Goal: Find specific page/section: Find specific page/section

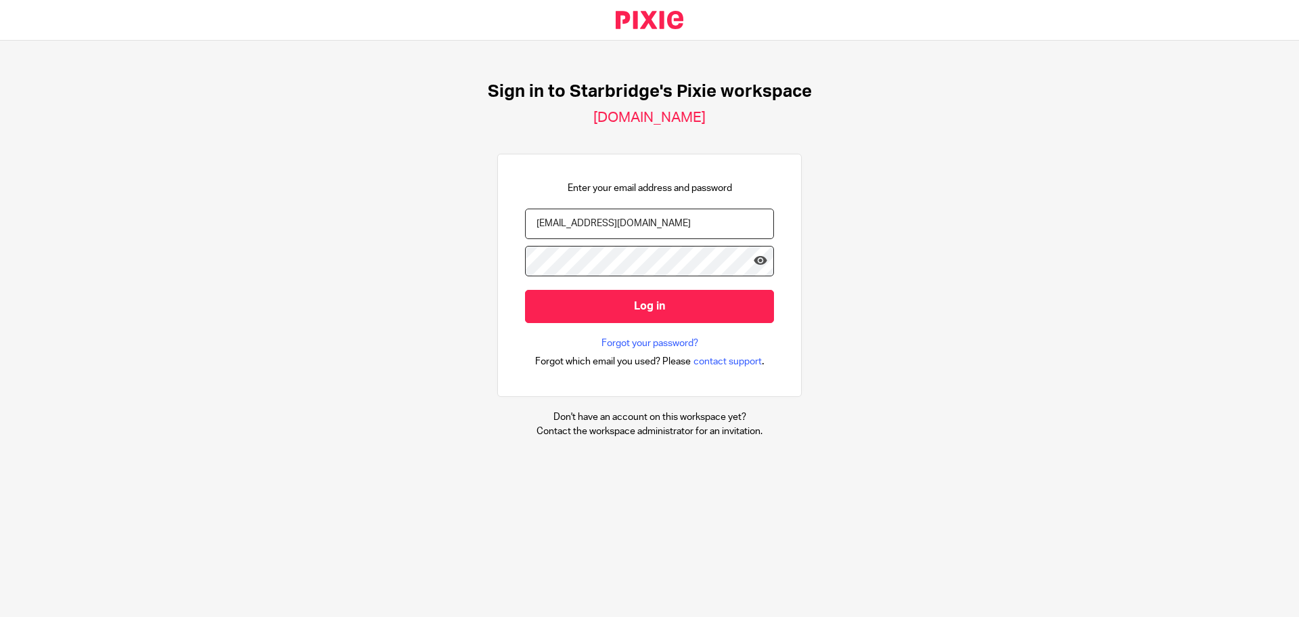
click at [650, 225] on input "[EMAIL_ADDRESS][DOMAIN_NAME]" at bounding box center [649, 223] width 249 height 30
drag, startPoint x: 677, startPoint y: 220, endPoint x: 516, endPoint y: 216, distance: 161.1
click at [514, 210] on div "Enter your email address and password yemi@1stclassaccounts.co.uk Log in Forgot…" at bounding box center [649, 276] width 305 height 244
paste input "carine@starbridge"
type input "[EMAIL_ADDRESS][DOMAIN_NAME]"
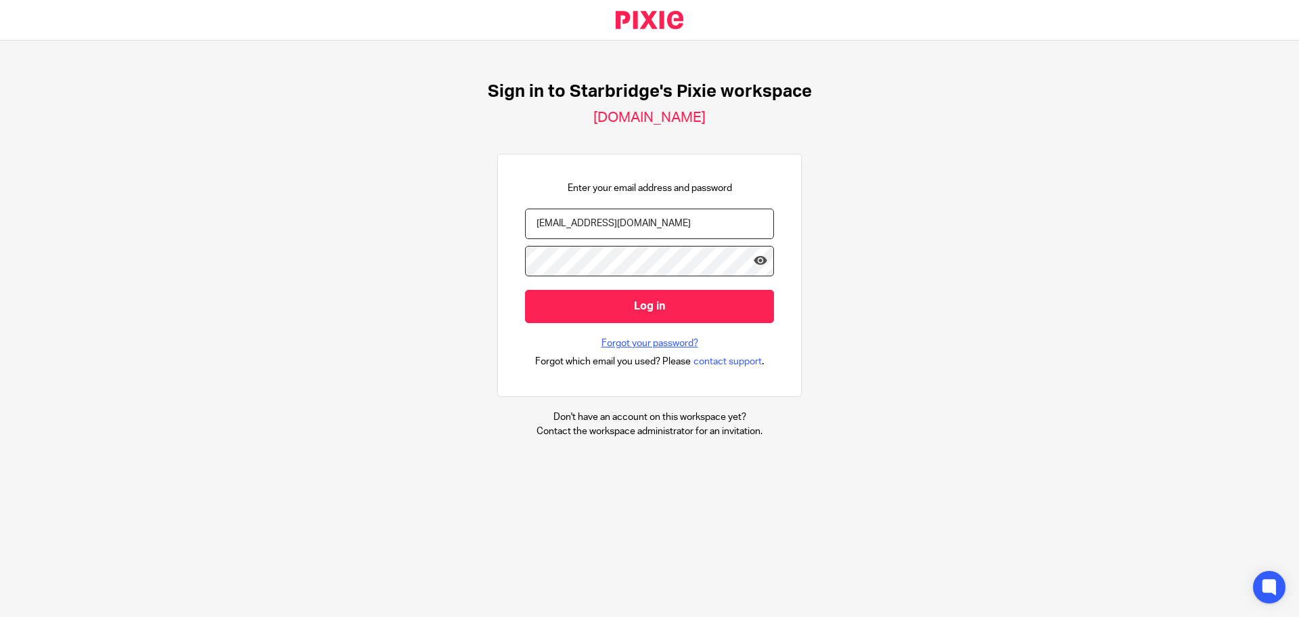
click at [667, 342] on link "Forgot your password?" at bounding box center [650, 343] width 97 height 14
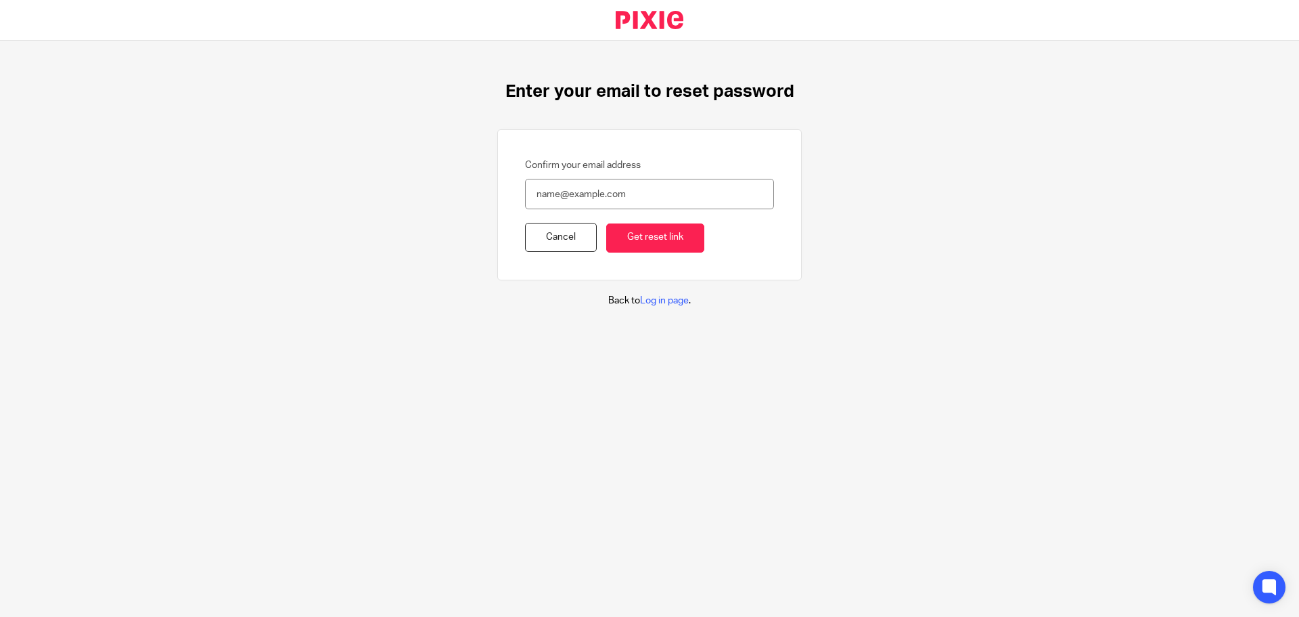
click at [567, 183] on input "Confirm your email address" at bounding box center [649, 194] width 249 height 30
type input "[EMAIL_ADDRESS][DOMAIN_NAME]"
click at [637, 238] on input "Get reset link" at bounding box center [655, 237] width 98 height 29
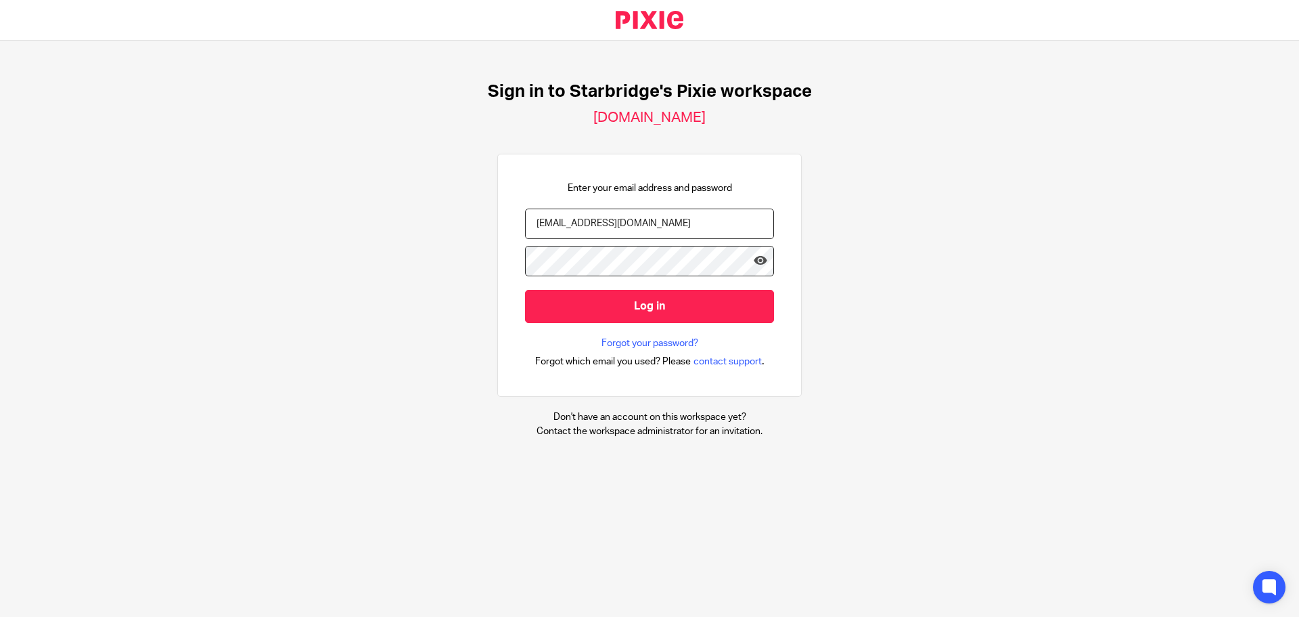
drag, startPoint x: 674, startPoint y: 221, endPoint x: 552, endPoint y: 242, distance: 124.3
click at [528, 238] on input "[EMAIL_ADDRESS][DOMAIN_NAME]" at bounding box center [649, 223] width 249 height 30
type input "[EMAIL_ADDRESS][DOMAIN_NAME]"
click at [828, 299] on div "Sign in to Starbridge's Pixie workspace [DOMAIN_NAME] Enter your email address …" at bounding box center [649, 260] width 1299 height 438
click at [451, 269] on div "Sign in to Starbridge's Pixie workspace [DOMAIN_NAME] Enter your email address …" at bounding box center [649, 260] width 1299 height 438
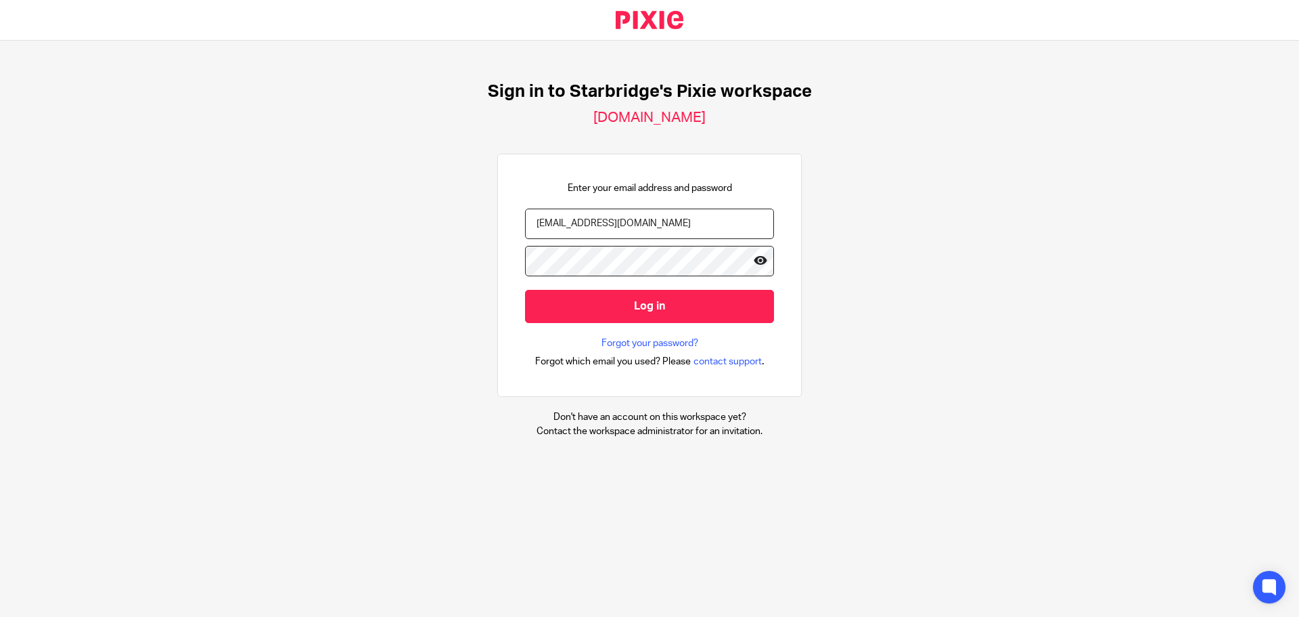
click at [754, 260] on icon at bounding box center [761, 261] width 14 height 14
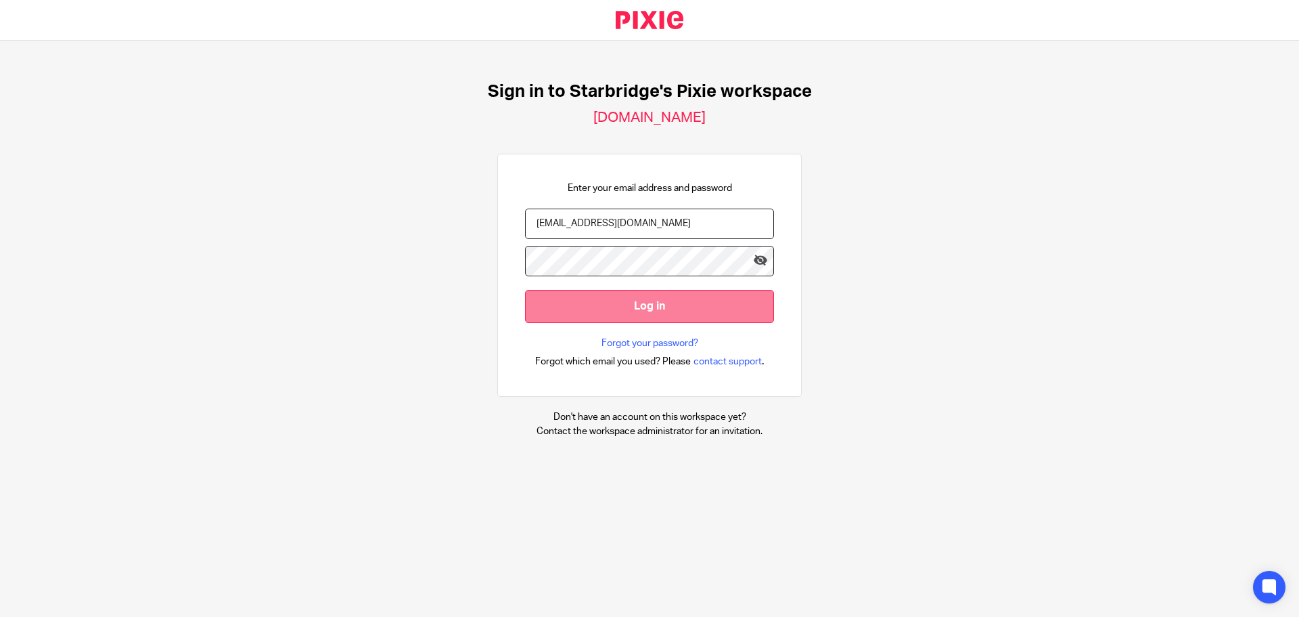
click at [649, 309] on input "Log in" at bounding box center [649, 306] width 249 height 33
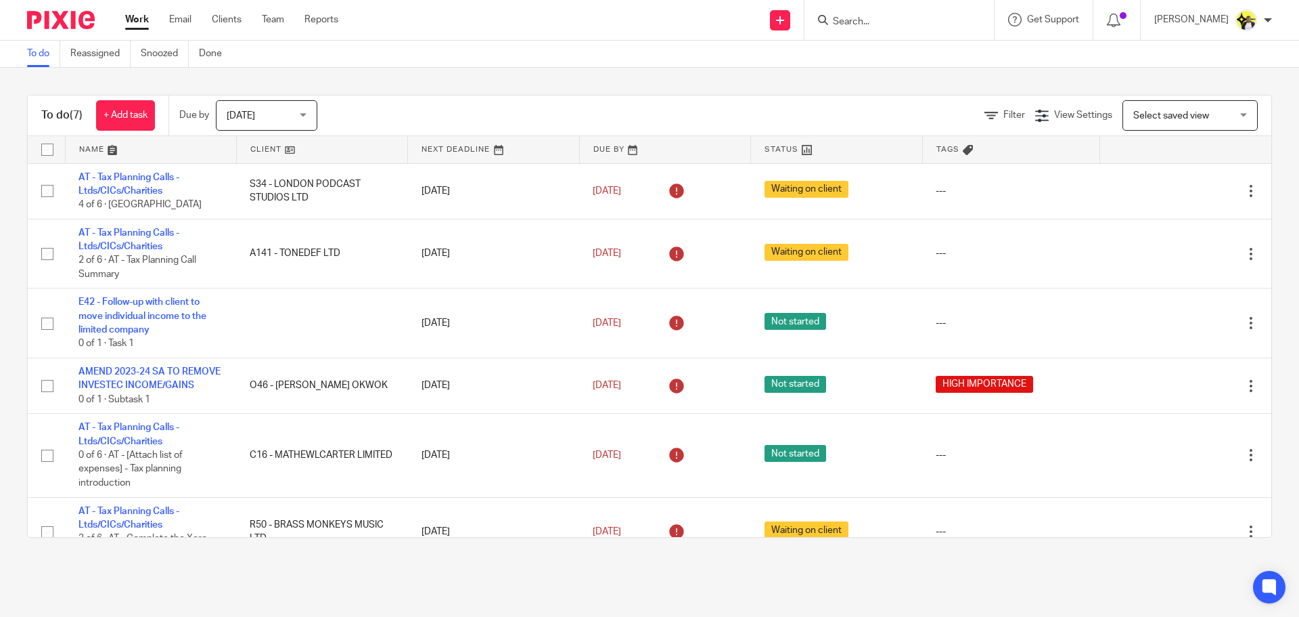
click at [841, 23] on input "Search" at bounding box center [893, 22] width 122 height 12
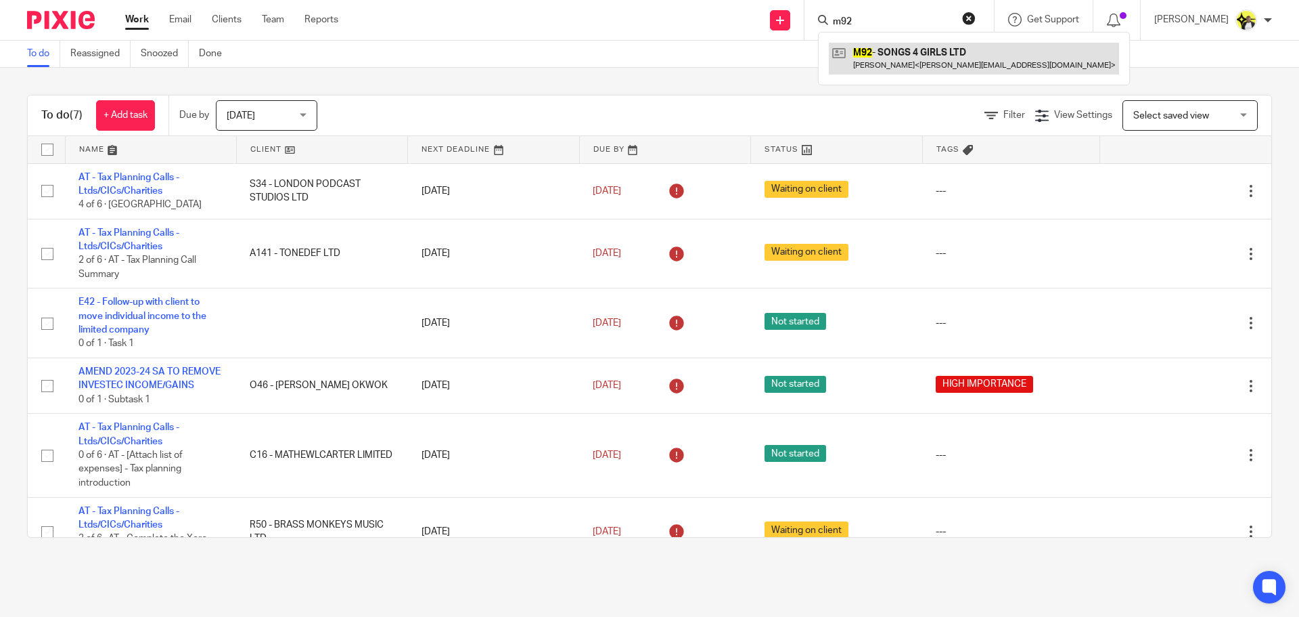
type input "m92"
click at [883, 55] on link at bounding box center [974, 58] width 290 height 31
